Goal: Information Seeking & Learning: Learn about a topic

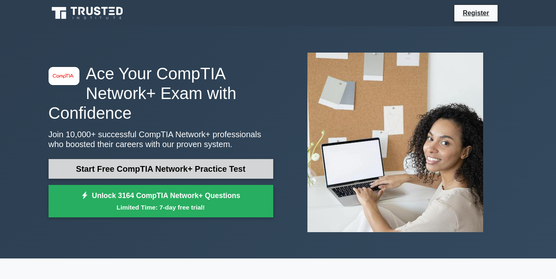
click at [161, 168] on link "Start Free CompTIA Network+ Practice Test" at bounding box center [161, 169] width 225 height 20
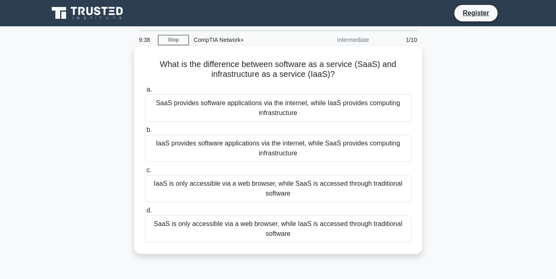
click at [338, 105] on div "SaaS provides software applications via the internet, while IaaS provides compu…" at bounding box center [278, 108] width 267 height 27
click at [145, 93] on input "a. SaaS provides software applications via the internet, while IaaS provides co…" at bounding box center [145, 89] width 0 height 5
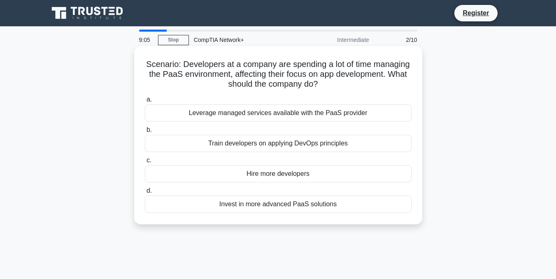
click at [330, 115] on div "Leverage managed services available with the PaaS provider" at bounding box center [278, 113] width 267 height 17
click at [145, 102] on input "a. Leverage managed services available with the PaaS provider" at bounding box center [145, 99] width 0 height 5
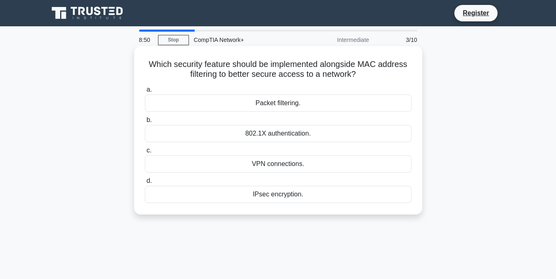
click at [319, 133] on div "802.1X authentication." at bounding box center [278, 133] width 267 height 17
click at [145, 123] on input "b. 802.1X authentication." at bounding box center [145, 120] width 0 height 5
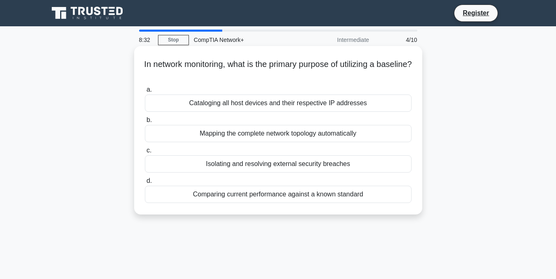
click at [363, 104] on div "Cataloging all host devices and their respective IP addresses" at bounding box center [278, 103] width 267 height 17
click at [145, 93] on input "a. Cataloging all host devices and their respective IP addresses" at bounding box center [145, 89] width 0 height 5
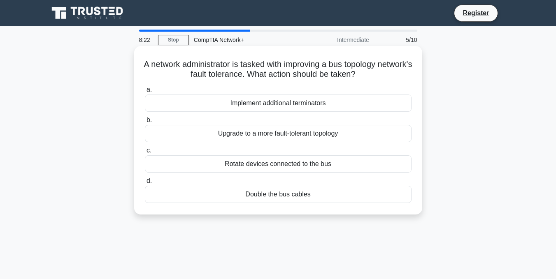
click at [357, 102] on div "Implement additional terminators" at bounding box center [278, 103] width 267 height 17
click at [145, 93] on input "a. Implement additional terminators" at bounding box center [145, 89] width 0 height 5
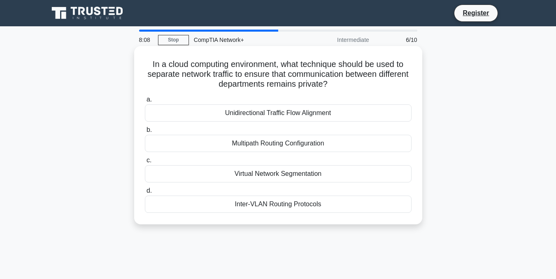
click at [349, 173] on div "Virtual Network Segmentation" at bounding box center [278, 173] width 267 height 17
click at [145, 163] on input "c. Virtual Network Segmentation" at bounding box center [145, 160] width 0 height 5
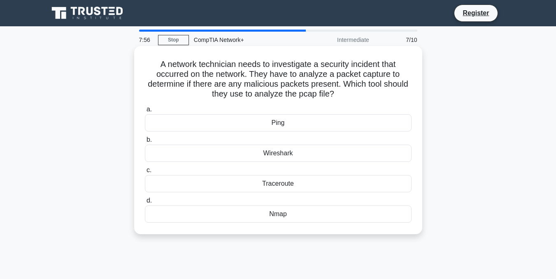
click at [325, 155] on div "Wireshark" at bounding box center [278, 153] width 267 height 17
click at [145, 143] on input "b. Wireshark" at bounding box center [145, 139] width 0 height 5
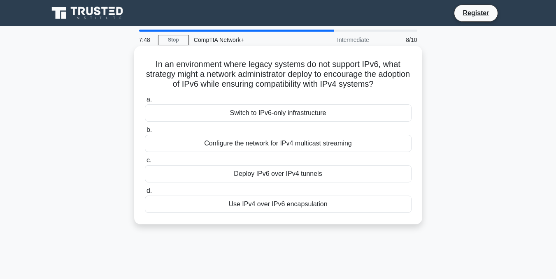
drag, startPoint x: 152, startPoint y: 65, endPoint x: 405, endPoint y: 86, distance: 254.4
click at [405, 86] on h5 "In an environment where legacy systems do not support IPv6, what strategy might…" at bounding box center [278, 74] width 268 height 30
copy h5 "In an environment where legacy systems do not support IPv6, what strategy might…"
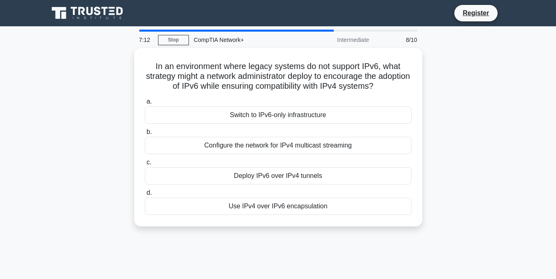
click at [456, 126] on div "In an environment where legacy systems do not support IPv6, what strategy might…" at bounding box center [278, 142] width 469 height 189
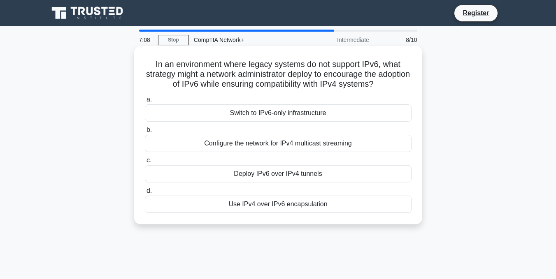
click at [374, 167] on div "Deploy IPv6 over IPv4 tunnels" at bounding box center [278, 173] width 267 height 17
click at [145, 163] on input "c. Deploy IPv6 over IPv4 tunnels" at bounding box center [145, 160] width 0 height 5
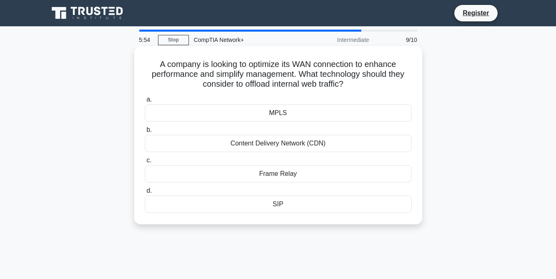
click at [335, 147] on div "Content Delivery Network (CDN)" at bounding box center [278, 143] width 267 height 17
click at [145, 133] on input "b. Content Delivery Network (CDN)" at bounding box center [145, 130] width 0 height 5
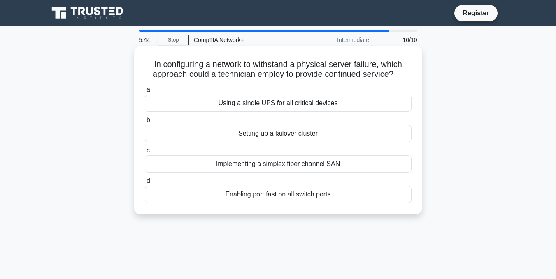
click at [355, 131] on div "Setting up a failover cluster" at bounding box center [278, 133] width 267 height 17
click at [145, 123] on input "b. Setting up a failover cluster" at bounding box center [145, 120] width 0 height 5
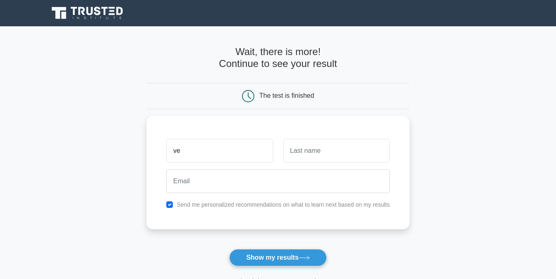
type input "v"
type input "Verem"
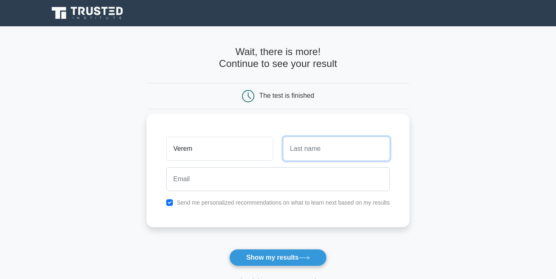
click at [359, 144] on input "text" at bounding box center [336, 149] width 107 height 24
type input "Terhemba-Uta"
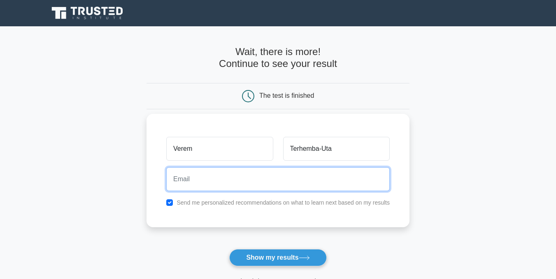
click at [350, 183] on input "email" at bounding box center [278, 180] width 224 height 24
type input "terhembavere1@gmail.com"
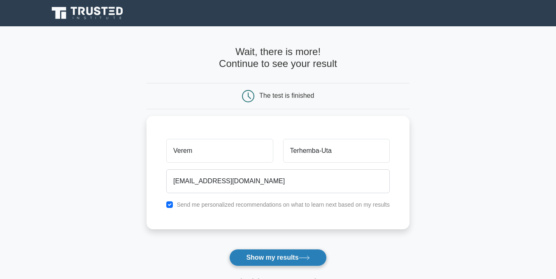
click at [296, 255] on button "Show my results" at bounding box center [277, 257] width 97 height 17
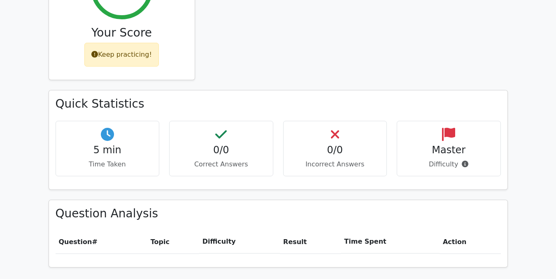
scroll to position [440, 0]
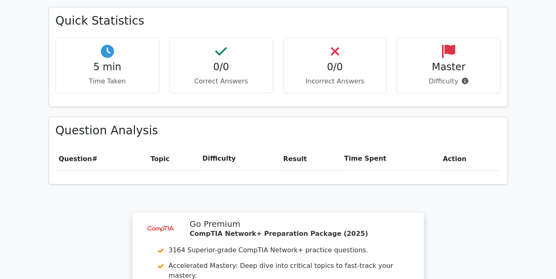
drag, startPoint x: 356, startPoint y: 260, endPoint x: 347, endPoint y: 276, distance: 18.3
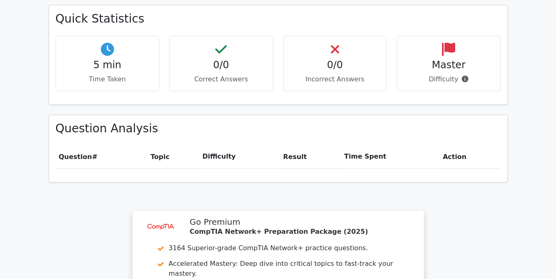
click at [347, 278] on div "Your Test Results CompTIA Network+ 0% Your Score Keep practicing! Performance b…" at bounding box center [278, 115] width 469 height 672
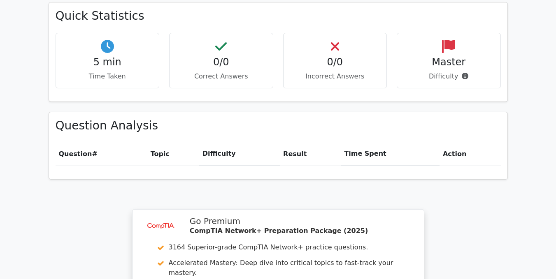
click at [528, 90] on main "image/svg+xml Go Premium CompTIA Network+ Preparation Package (2025) 3164 Super…" at bounding box center [278, 17] width 556 height 862
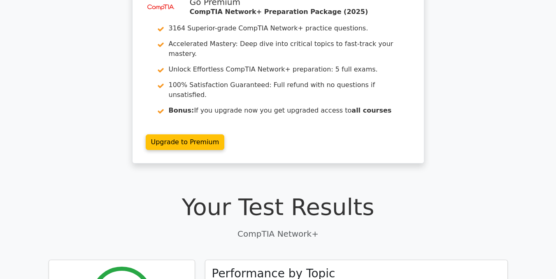
scroll to position [0, 0]
